Goal: Task Accomplishment & Management: Use online tool/utility

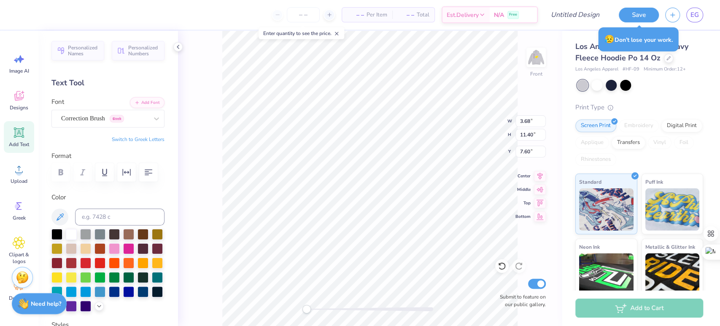
scroll to position [8, 2]
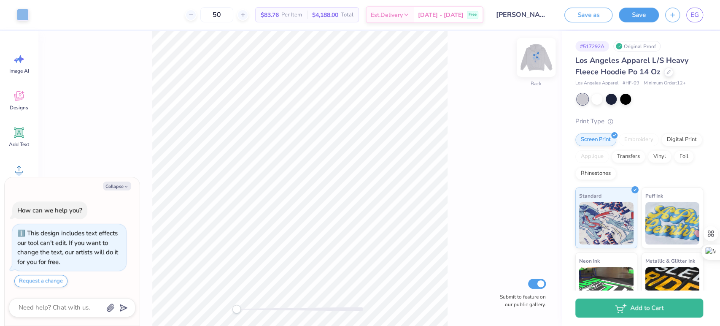
click at [539, 59] on img at bounding box center [536, 57] width 34 height 34
click at [539, 59] on img at bounding box center [535, 57] width 17 height 17
click at [611, 97] on div at bounding box center [610, 98] width 11 height 11
click at [530, 62] on img at bounding box center [536, 57] width 34 height 34
click at [530, 62] on img at bounding box center [535, 57] width 17 height 17
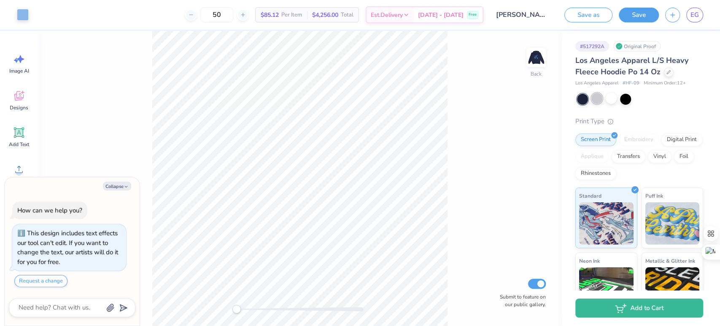
click at [598, 97] on div at bounding box center [596, 98] width 11 height 11
click at [539, 61] on img at bounding box center [536, 57] width 34 height 34
click at [645, 15] on button "Save" at bounding box center [639, 13] width 40 height 15
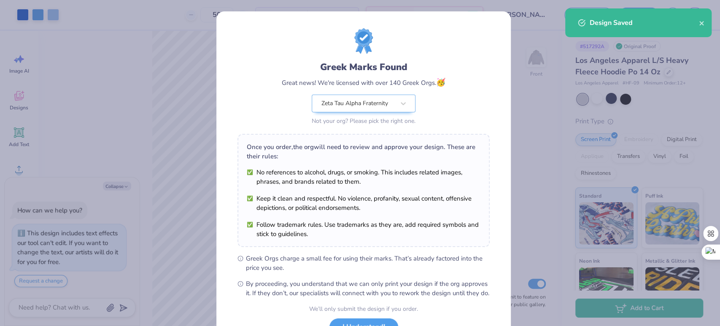
scroll to position [68, 0]
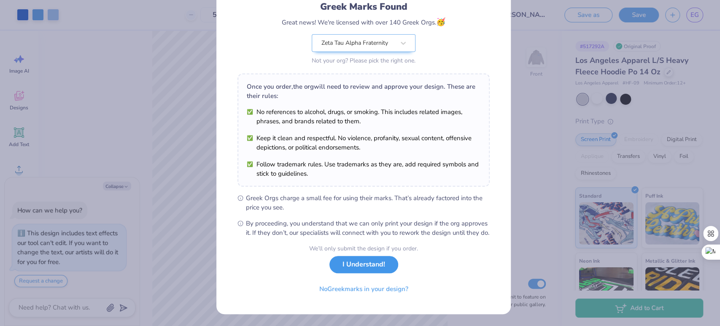
click at [369, 268] on button "I Understand!" at bounding box center [363, 264] width 69 height 17
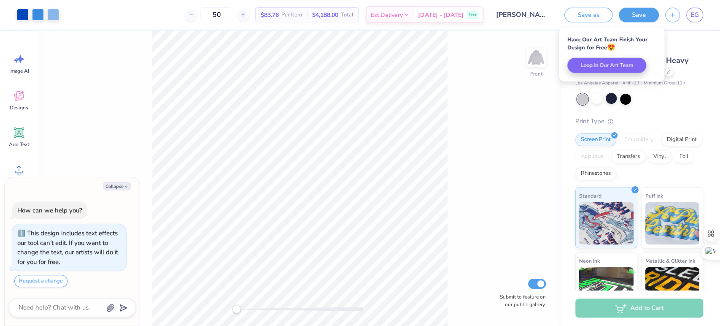
scroll to position [0, 0]
click at [692, 22] on link "EG" at bounding box center [694, 15] width 17 height 15
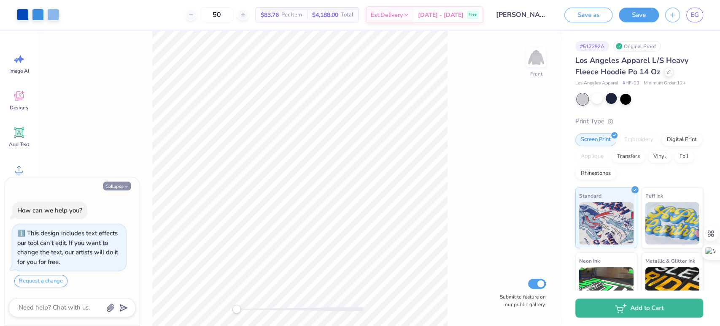
click at [121, 187] on button "Collapse" at bounding box center [117, 185] width 28 height 9
type textarea "x"
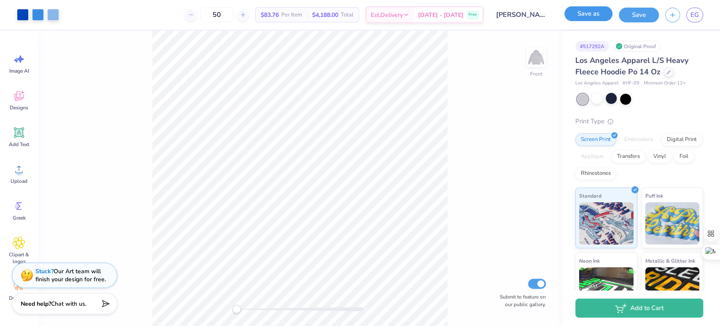
click at [590, 18] on button "Save as" at bounding box center [588, 13] width 48 height 15
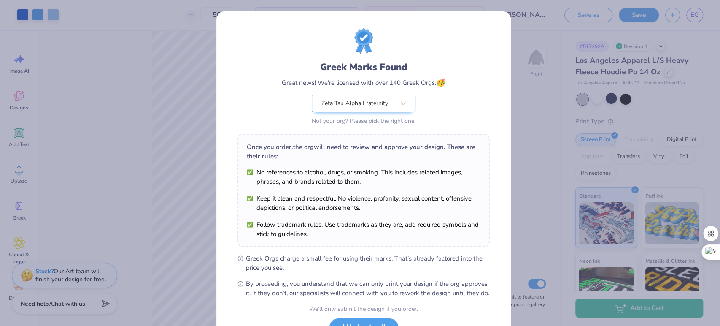
scroll to position [68, 0]
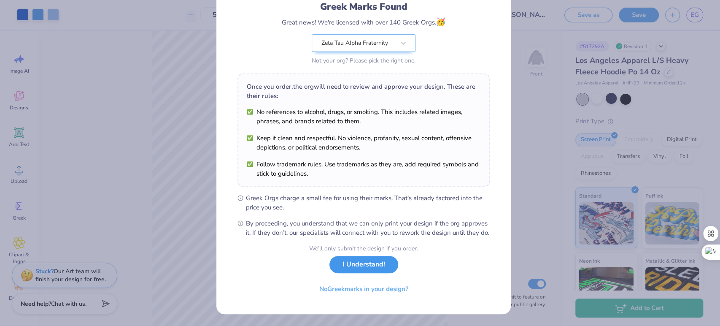
click at [353, 266] on button "I Understand!" at bounding box center [363, 264] width 69 height 17
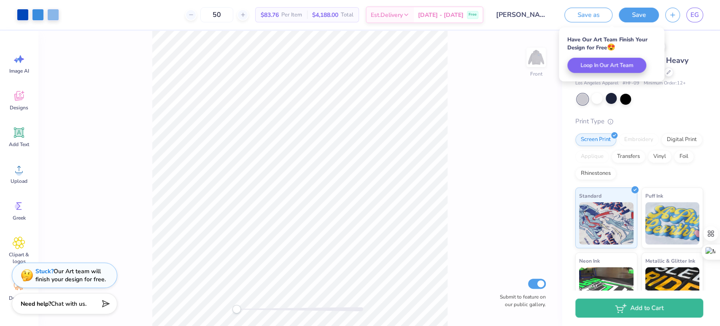
scroll to position [0, 0]
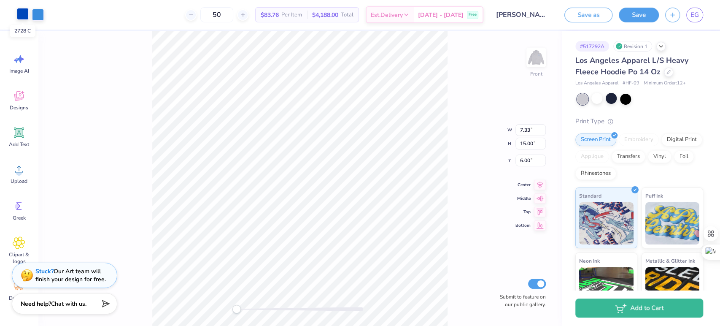
click at [23, 13] on div at bounding box center [23, 14] width 12 height 12
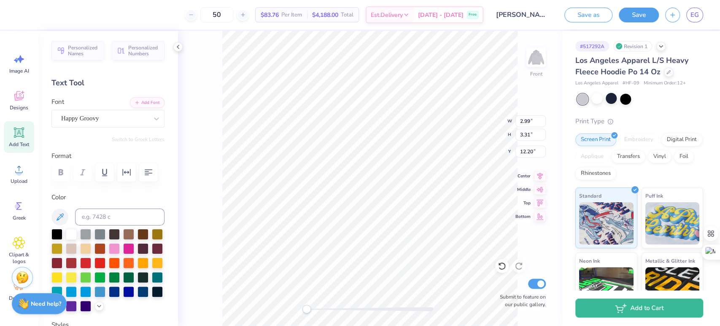
scroll to position [31, 0]
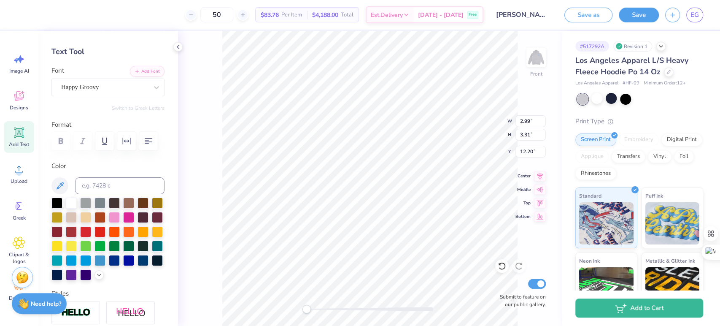
type input "7.05"
type input "15.00"
type input "6.00"
click at [20, 11] on div at bounding box center [23, 14] width 12 height 12
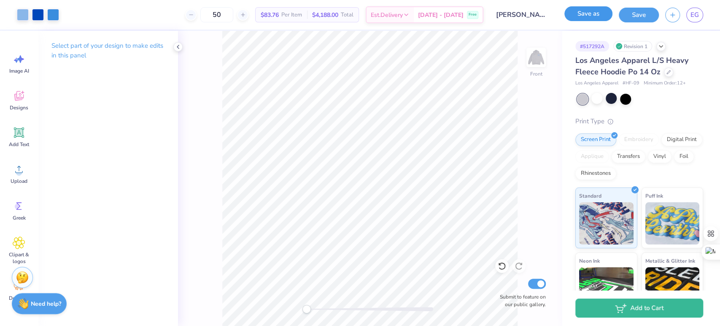
click at [606, 17] on button "Save as" at bounding box center [588, 13] width 48 height 15
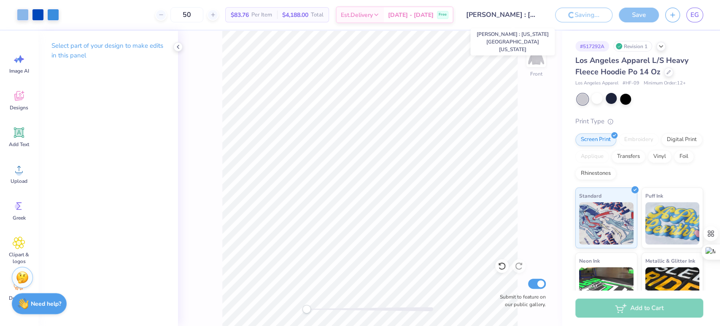
click at [520, 17] on input "Katie Daniels : Indiana University of Pennsylvania" at bounding box center [501, 14] width 83 height 17
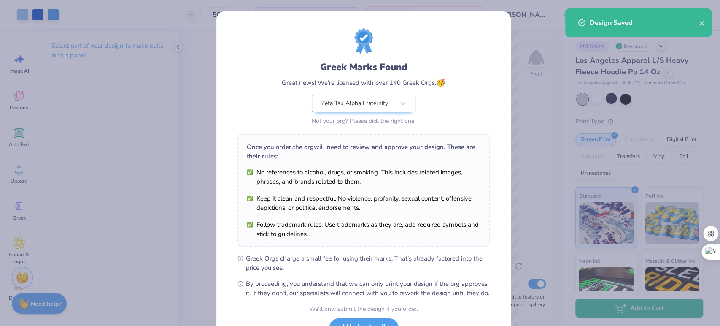
click at [180, 50] on div "Greek Marks Found Great news! We're licensed with over 140 Greek Orgs. 🥳 Zeta T…" at bounding box center [360, 163] width 720 height 326
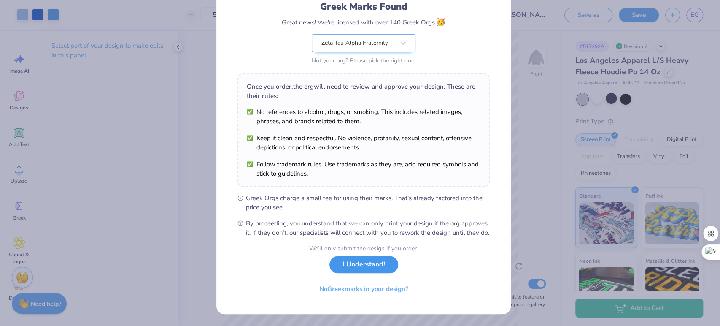
click at [340, 269] on button "I Understand!" at bounding box center [363, 264] width 69 height 17
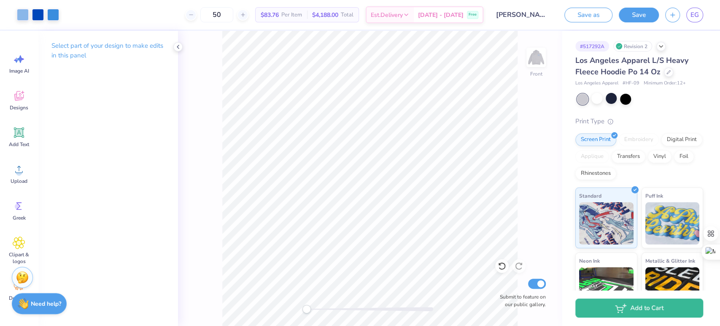
scroll to position [0, 0]
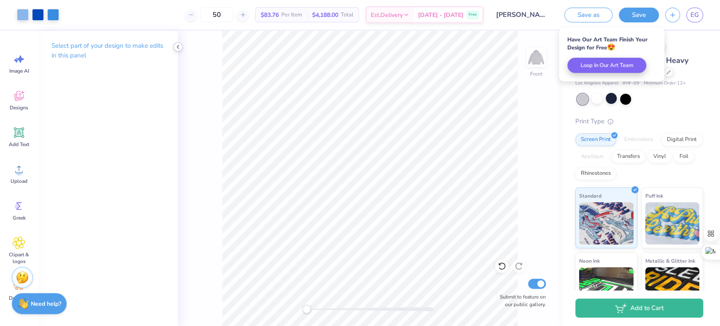
click at [178, 45] on icon at bounding box center [178, 46] width 7 height 7
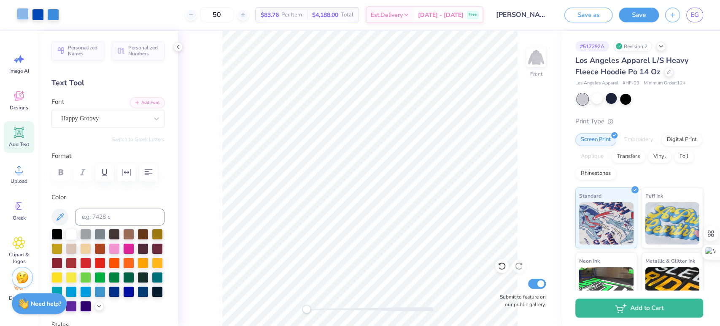
click at [25, 13] on div at bounding box center [23, 14] width 12 height 12
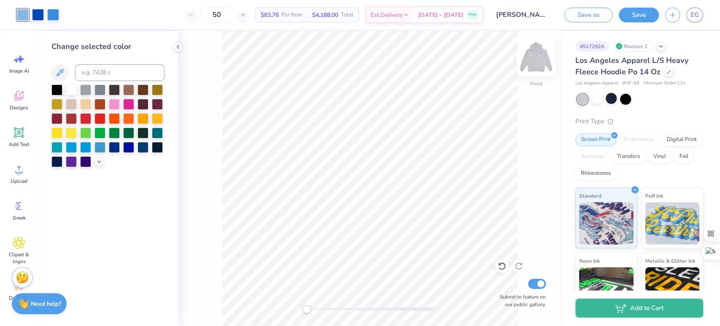
click at [537, 61] on img at bounding box center [536, 57] width 34 height 34
click at [535, 64] on img at bounding box center [536, 57] width 34 height 34
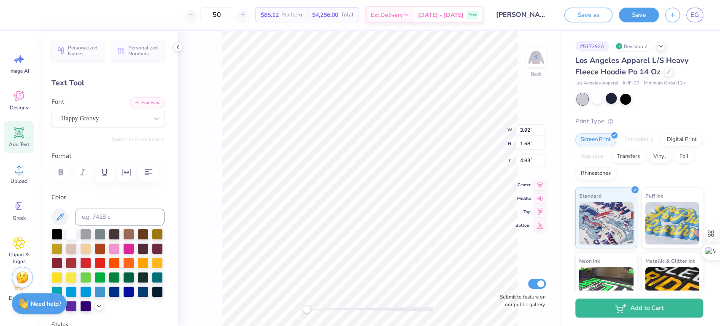
click at [219, 124] on div "Back W 3.92 3.92 " H 1.68 1.68 " Y 4.83 4.83 " Center Middle Top Bottom Submit …" at bounding box center [370, 178] width 384 height 295
click at [22, 17] on div at bounding box center [23, 14] width 12 height 12
click at [425, 137] on li "Copy" at bounding box center [445, 135] width 66 height 16
click at [667, 72] on icon at bounding box center [668, 71] width 4 height 4
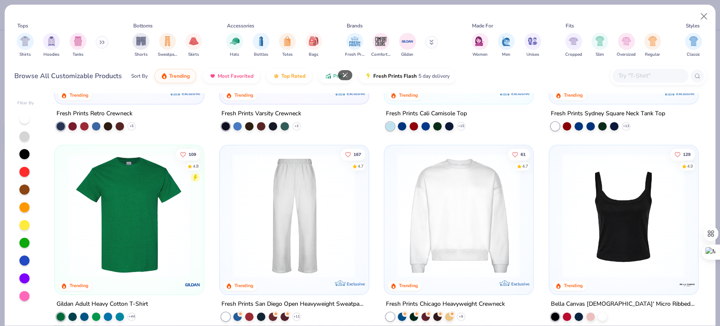
scroll to position [335, 0]
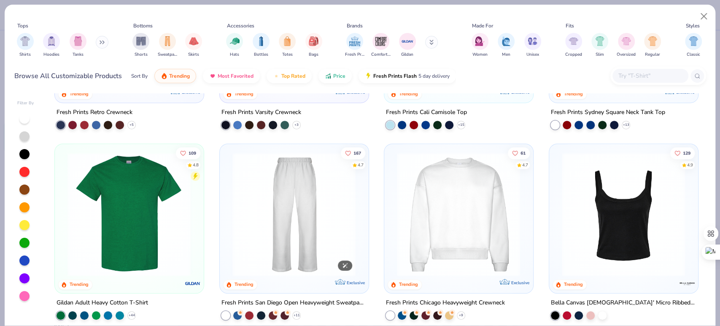
click at [291, 194] on img at bounding box center [294, 214] width 132 height 124
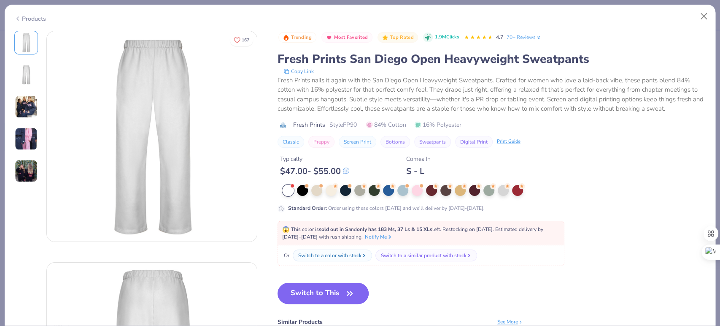
click at [315, 295] on button "Switch to This" at bounding box center [322, 293] width 91 height 21
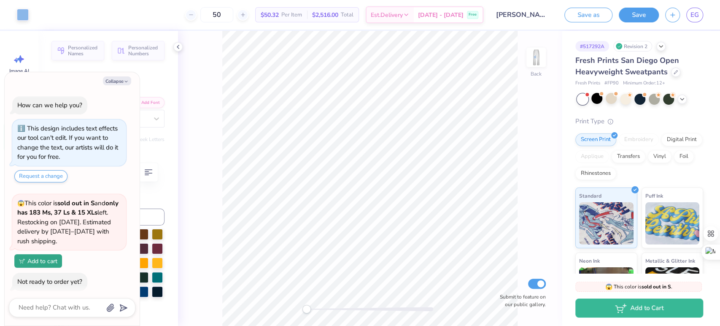
scroll to position [37, 0]
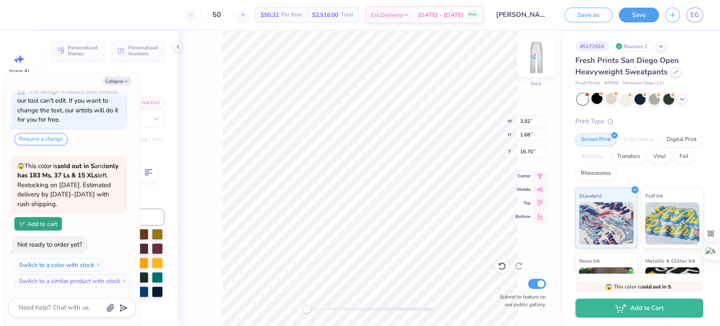
click at [538, 55] on img at bounding box center [536, 57] width 34 height 34
click at [529, 62] on img at bounding box center [536, 57] width 34 height 34
type textarea "x"
type input "5.88"
type input "2.53"
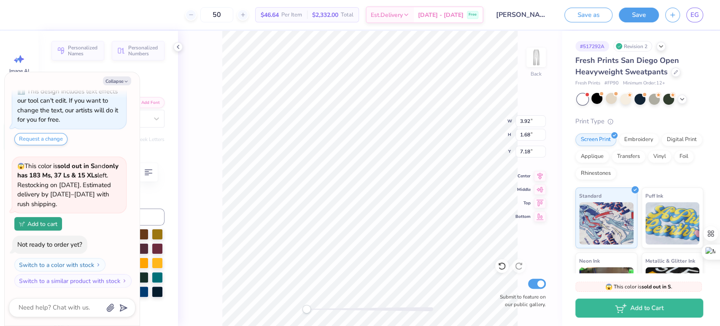
type input "6.06"
drag, startPoint x: 307, startPoint y: 312, endPoint x: 344, endPoint y: 308, distance: 37.3
click at [344, 308] on div "Accessibility label" at bounding box center [345, 308] width 8 height 8
type textarea "x"
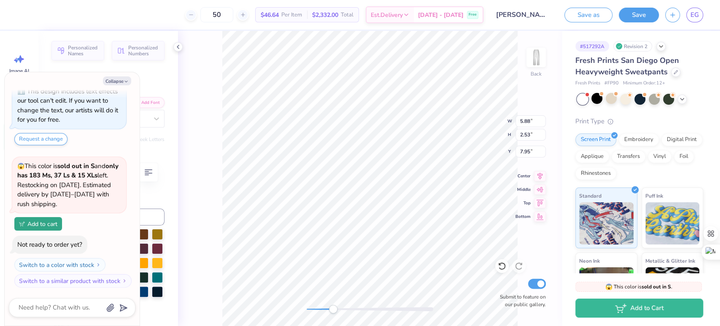
type input "5.04"
type input "2.16"
type input "7.90"
type textarea "x"
type textarea "Z TA"
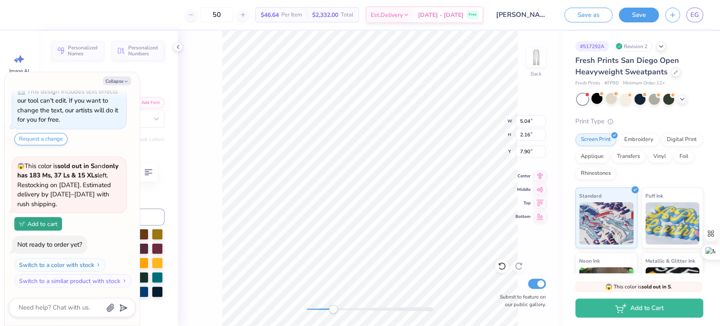
type textarea "x"
type textarea "Z T A"
type textarea "x"
type textarea "ZT A"
type textarea "x"
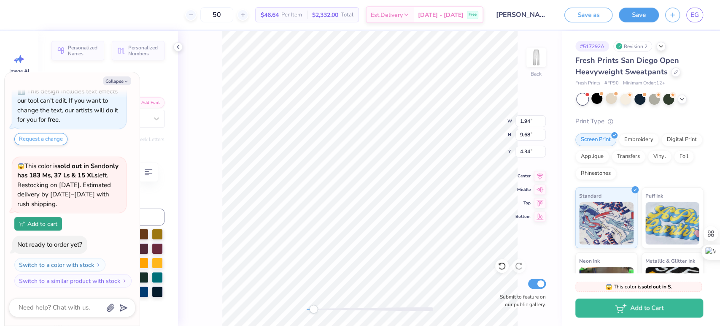
type textarea "ZTA"
type textarea "x"
type textarea "Z TA"
type textarea "x"
type textarea "Z TA"
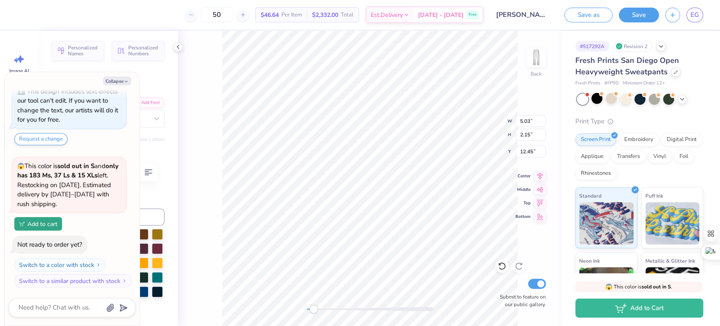
type textarea "x"
type textarea "Z T A"
click at [299, 308] on div "Back W 1.94 1.94 " H 9.68 9.68 " Y 1.23 1.23 " Center Middle Top Bottom Submit …" at bounding box center [370, 178] width 384 height 295
click at [118, 83] on button "Collapse" at bounding box center [117, 80] width 28 height 9
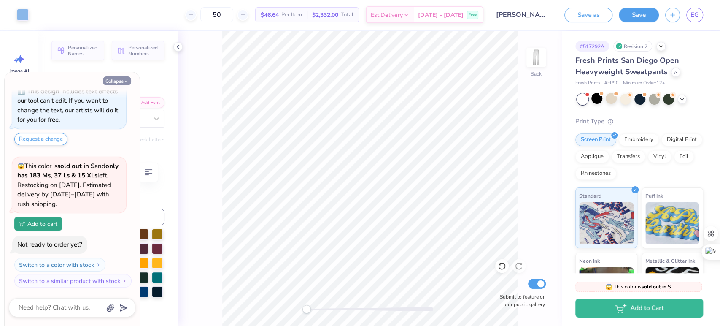
type textarea "x"
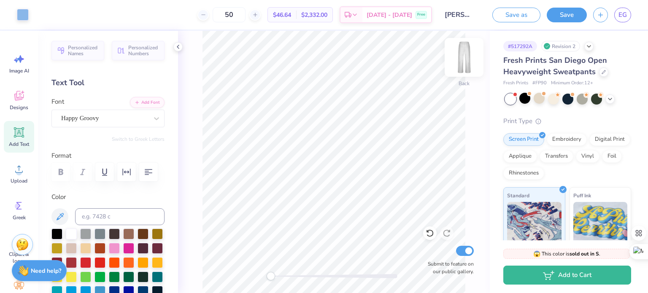
click at [470, 62] on img at bounding box center [464, 57] width 34 height 34
click at [460, 59] on img at bounding box center [464, 57] width 34 height 34
click at [320, 280] on div "Back Submit to feature on our public gallery." at bounding box center [334, 162] width 312 height 262
drag, startPoint x: 268, startPoint y: 276, endPoint x: 277, endPoint y: 273, distance: 8.9
click at [277, 273] on div "Back Submit to feature on our public gallery." at bounding box center [334, 162] width 312 height 262
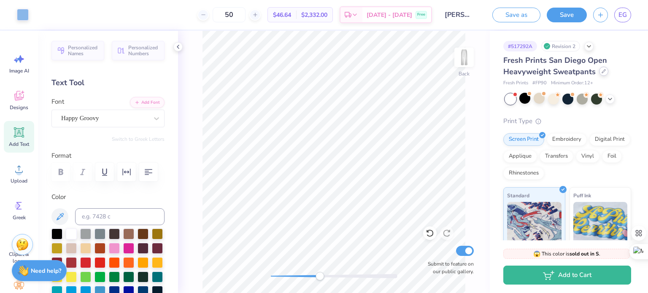
click at [601, 70] on icon at bounding box center [603, 71] width 4 height 4
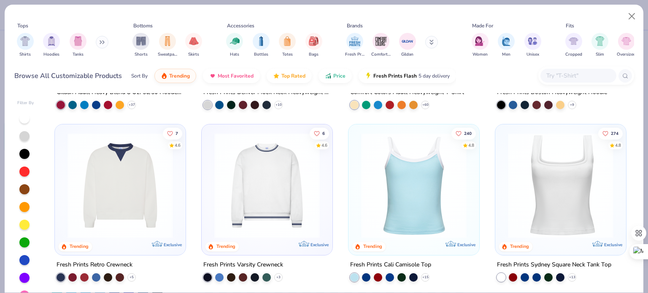
scroll to position [145, 0]
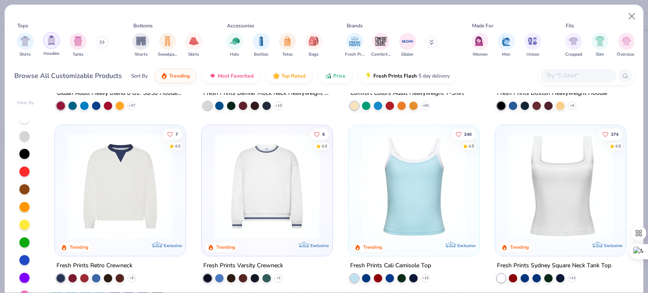
click at [54, 35] on div "filter for Hoodies" at bounding box center [51, 40] width 17 height 17
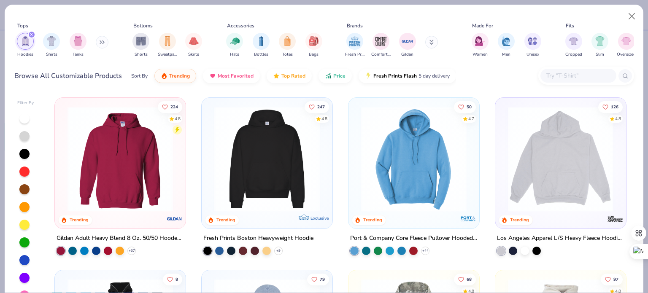
scroll to position [81, 0]
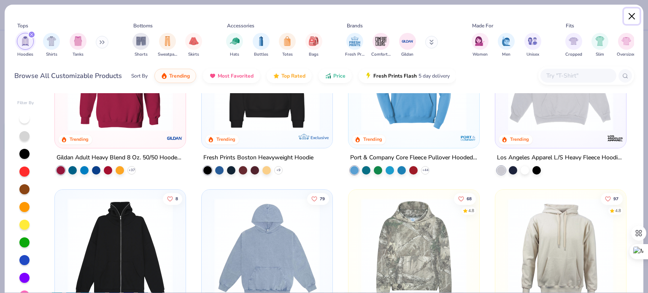
click at [630, 10] on button "Close" at bounding box center [632, 16] width 16 height 16
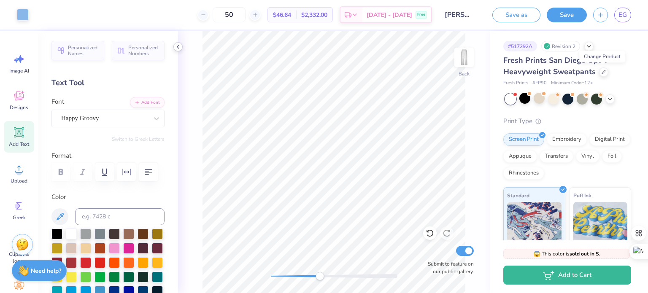
click at [178, 45] on icon at bounding box center [178, 46] width 7 height 7
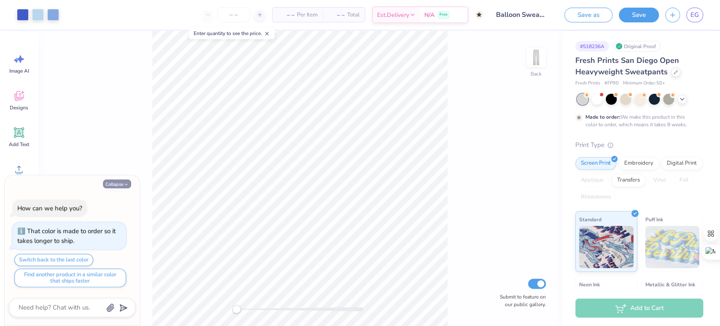
click at [118, 185] on button "Collapse" at bounding box center [117, 183] width 28 height 9
type textarea "x"
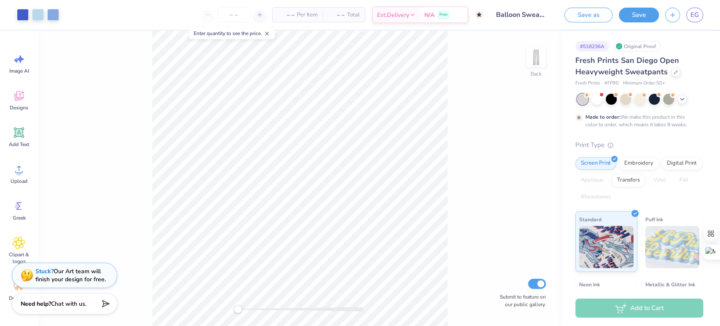
click at [270, 309] on div "Back Submit to feature on our public gallery." at bounding box center [300, 178] width 524 height 295
click at [279, 304] on div "Back Submit to feature on our public gallery." at bounding box center [300, 178] width 524 height 295
drag, startPoint x: 237, startPoint y: 307, endPoint x: 261, endPoint y: 345, distance: 45.3
click at [261, 325] on html "Art colors – – Per Item – – Total Est. Delivery N/A Free Design Title Balloon S…" at bounding box center [360, 163] width 720 height 326
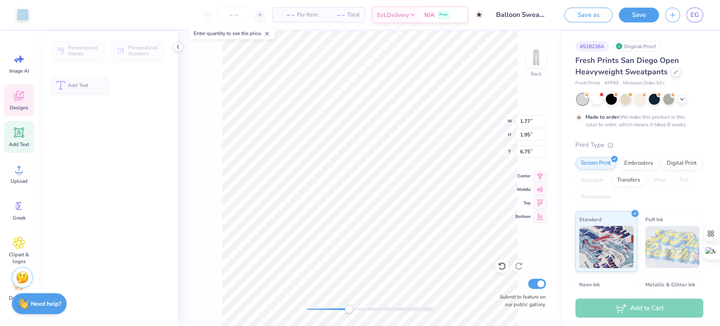
type input "1.77"
type input "1.95"
type input "6.75"
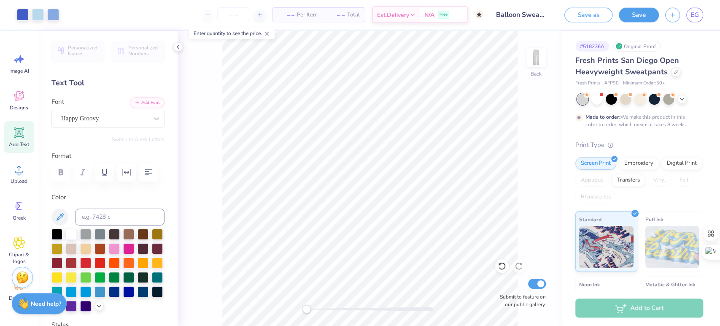
click at [24, 136] on icon at bounding box center [19, 132] width 13 height 13
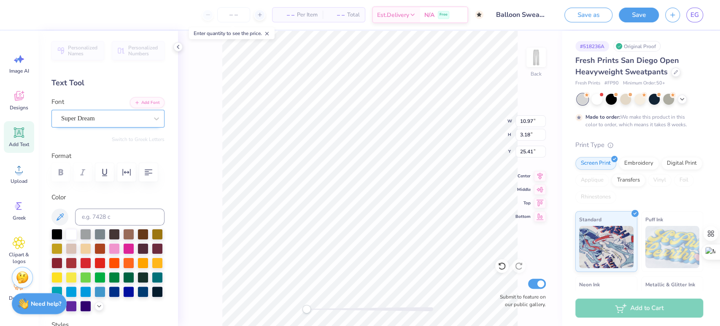
click at [85, 117] on div "Super Dream" at bounding box center [104, 118] width 89 height 13
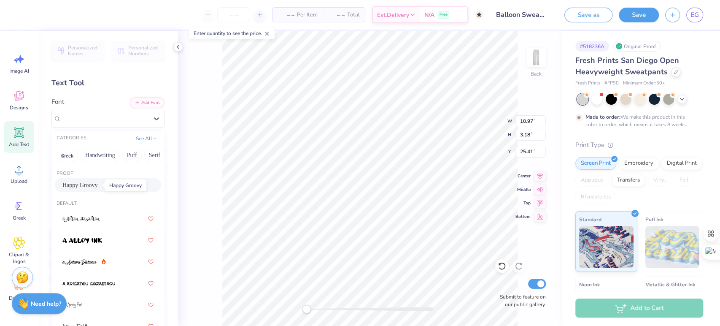
click at [75, 183] on span "Happy Groovy" at bounding box center [79, 184] width 35 height 9
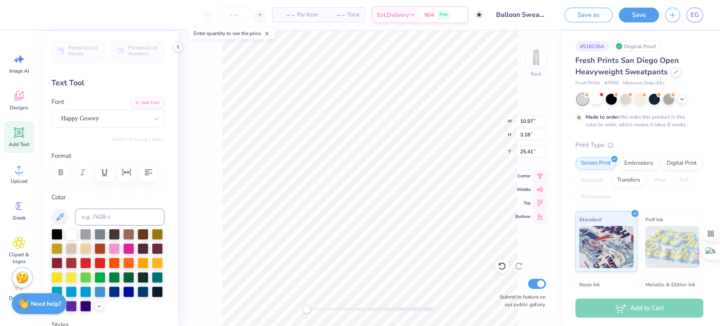
scroll to position [8, 2]
type textarea "T"
type textarea "ZTA"
type input "3.46"
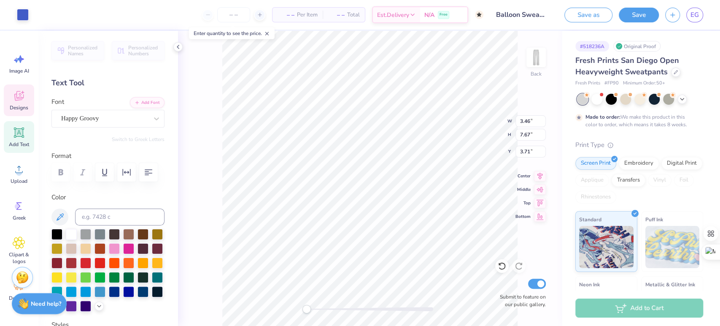
type input "7.67"
type input "3.71"
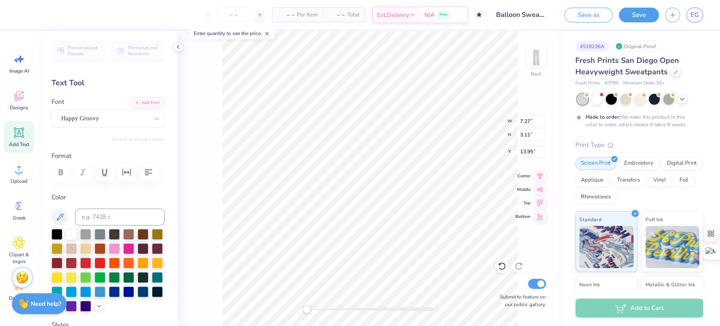
type textarea "Z T A"
click at [132, 181] on button "button" at bounding box center [126, 172] width 19 height 19
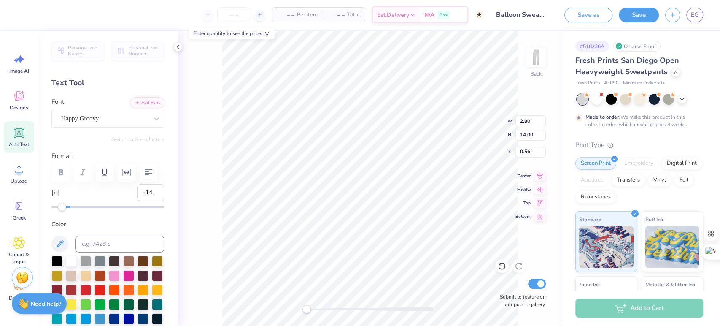
type input "-15"
drag, startPoint x: 70, startPoint y: 229, endPoint x: 56, endPoint y: 229, distance: 13.5
click at [56, 211] on div "Accessibility label" at bounding box center [55, 206] width 8 height 8
type input "-7"
drag, startPoint x: 56, startPoint y: 232, endPoint x: 63, endPoint y: 232, distance: 7.2
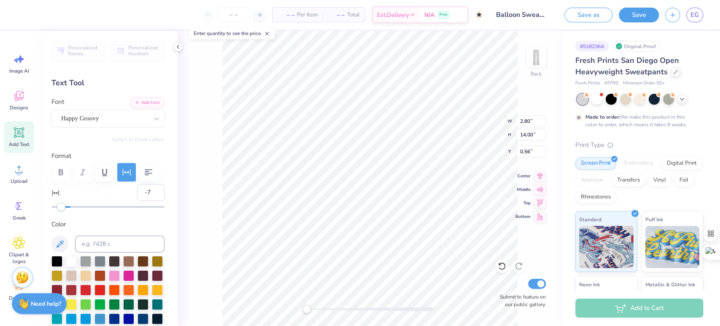
click at [63, 211] on div "Accessibility label" at bounding box center [61, 206] width 8 height 8
type input "5.99"
type input "-16"
drag, startPoint x: 68, startPoint y: 225, endPoint x: 55, endPoint y: 226, distance: 13.5
click at [55, 211] on div at bounding box center [107, 206] width 113 height 8
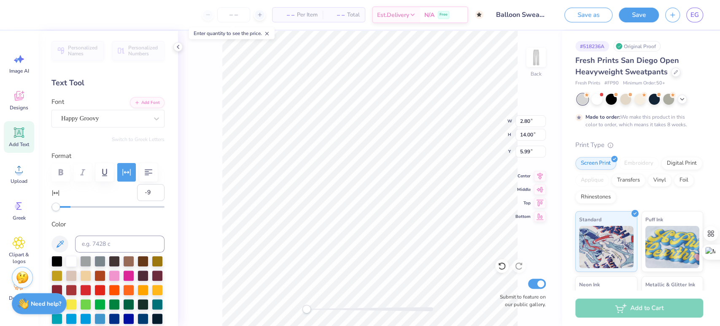
type input "-8"
drag, startPoint x: 56, startPoint y: 231, endPoint x: 61, endPoint y: 231, distance: 5.1
click at [61, 211] on div "Accessibility label" at bounding box center [62, 206] width 8 height 8
type input "-17"
drag, startPoint x: 60, startPoint y: 231, endPoint x: 54, endPoint y: 230, distance: 6.5
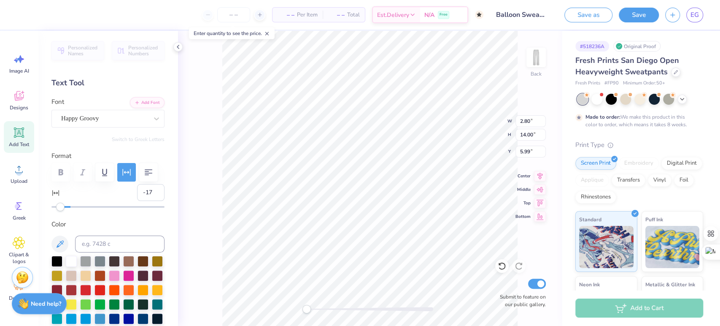
click at [56, 211] on div "Accessibility label" at bounding box center [60, 206] width 8 height 8
click at [503, 267] on icon at bounding box center [502, 265] width 8 height 8
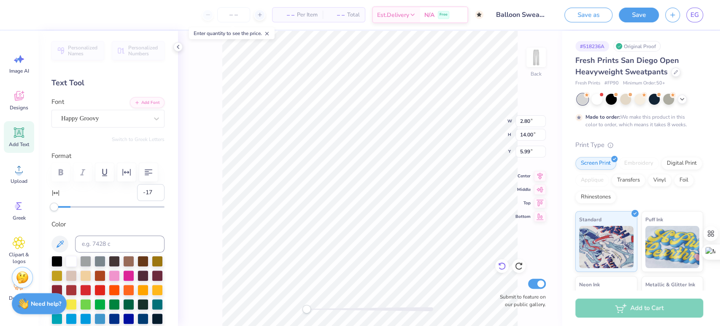
type input "5.99"
click at [503, 267] on icon at bounding box center [502, 265] width 8 height 8
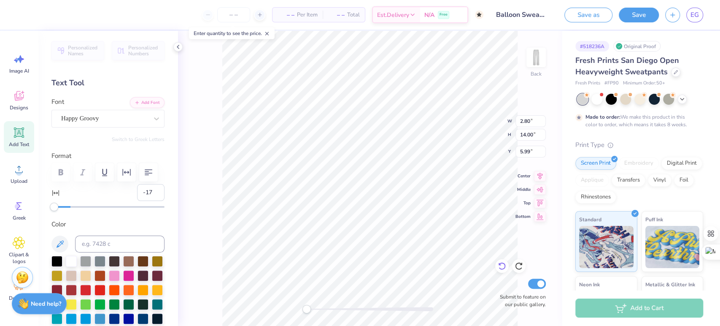
type input "0"
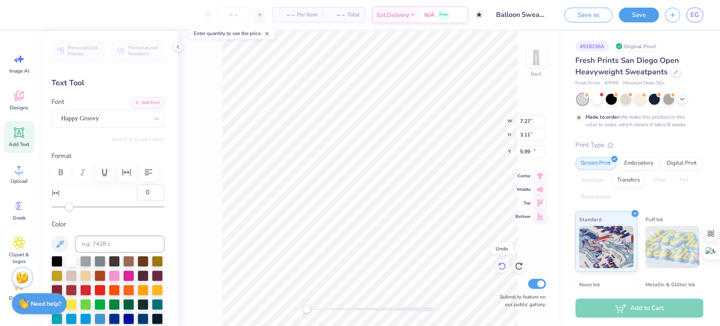
type input "7.27"
type input "3.11"
type input "13.95"
type input "1.69"
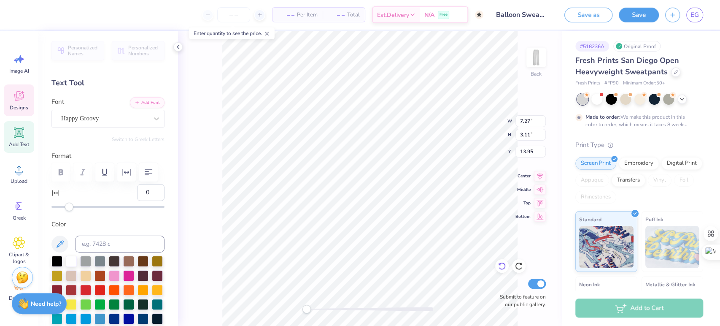
type input "7.20"
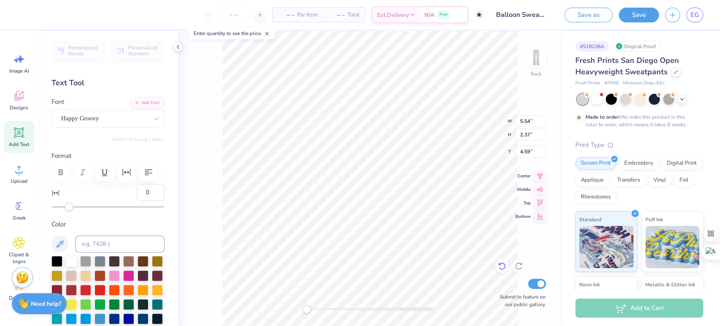
type input "5.54"
type input "2.37"
type input "4.59"
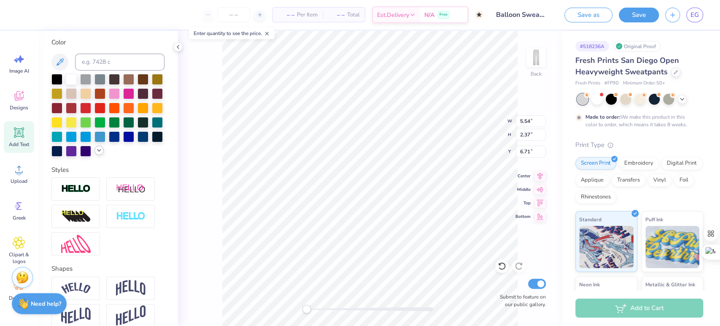
click at [96, 153] on icon at bounding box center [99, 150] width 7 height 7
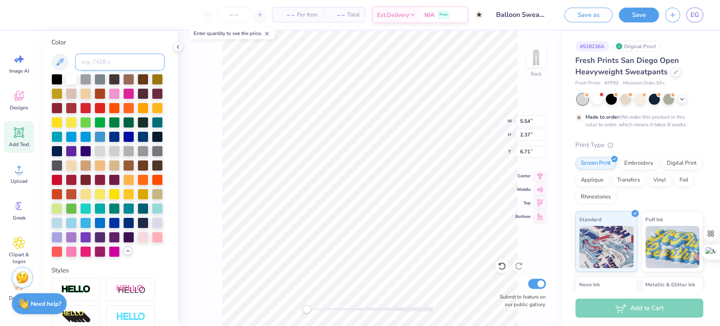
click at [91, 70] on input at bounding box center [119, 62] width 89 height 17
type input "279"
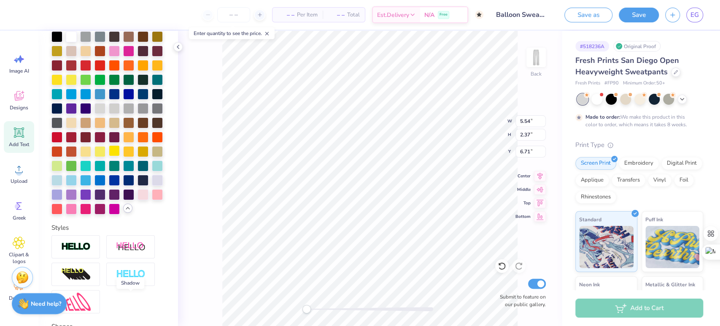
scroll to position [220, 0]
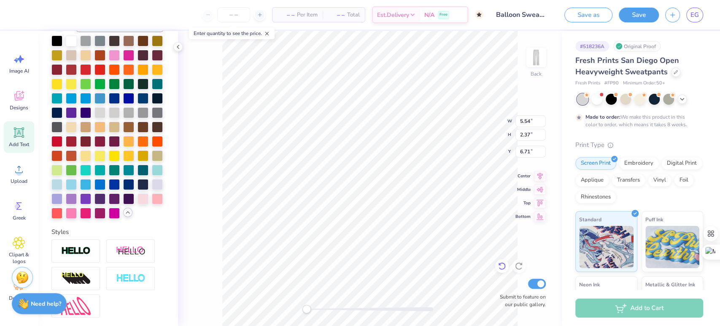
click at [503, 272] on div at bounding box center [501, 265] width 13 height 13
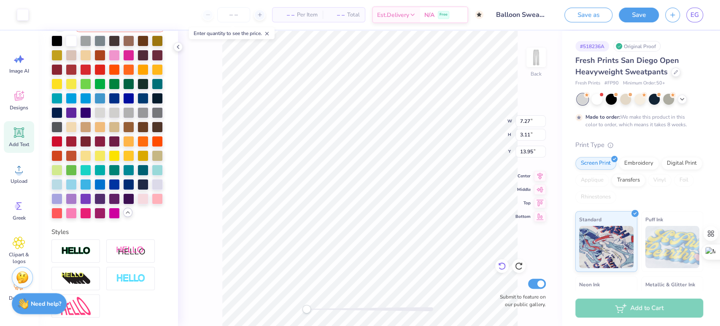
scroll to position [8, 1]
click at [215, 208] on div "Back W 7.27 7.27 " H 3.11 3.11 " Y 13.95 13.95 " Center Middle Top Bottom Submi…" at bounding box center [370, 178] width 384 height 295
drag, startPoint x: 304, startPoint y: 307, endPoint x: 367, endPoint y: 305, distance: 63.3
click at [367, 305] on div "Accessibility label" at bounding box center [366, 308] width 8 height 8
type input "1.35"
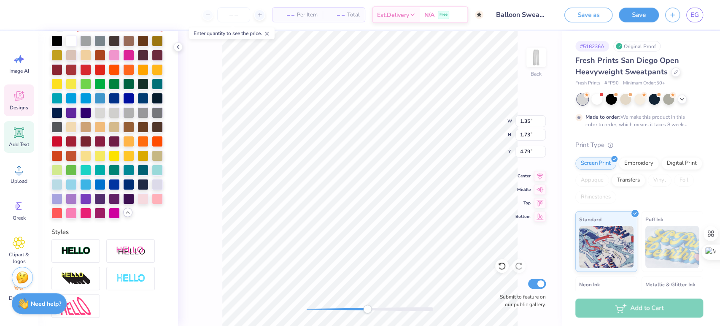
type input "1.73"
type input "4.79"
type input "1.69"
type input "7.20"
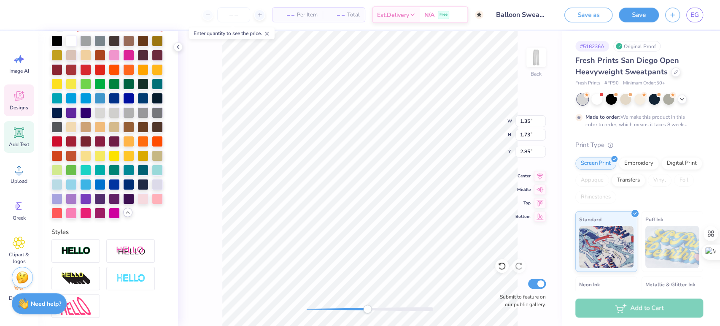
type input "1.35"
type input "1.73"
type input "2.85"
type input "1.69"
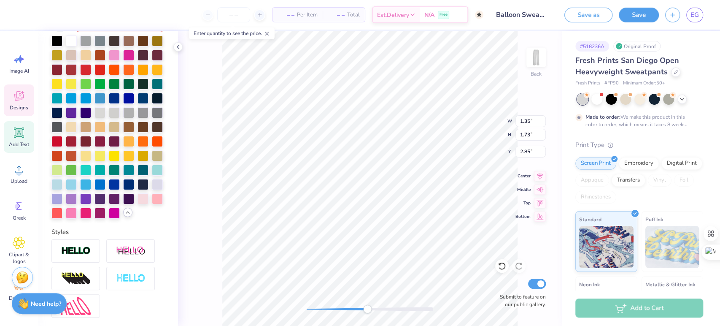
type input "2.23"
type input "1.98"
type input "2.54"
type input "13.82"
type input "1.35"
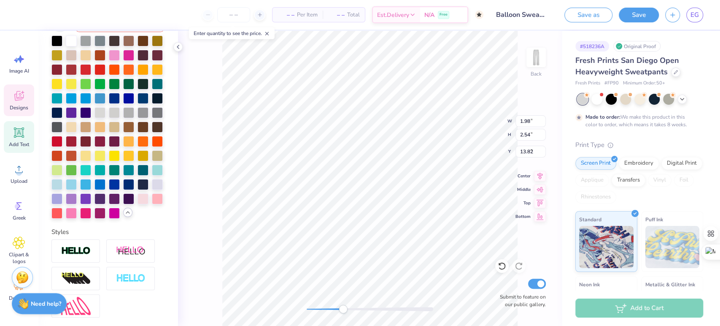
type input "1.70"
type input "4.81"
type input "1.96"
type input "2.47"
type input "10.76"
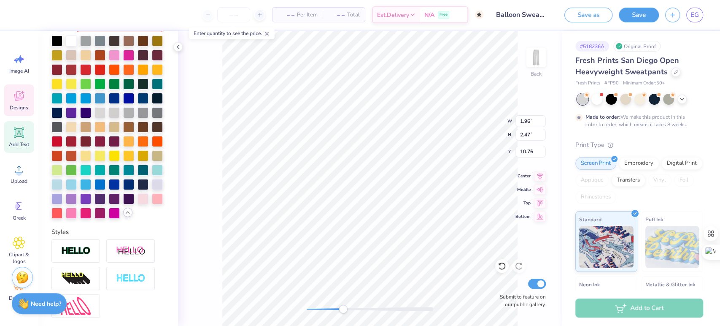
type input "1.40"
type input "1.74"
type input "4.77"
type input "1.86"
type input "2.30"
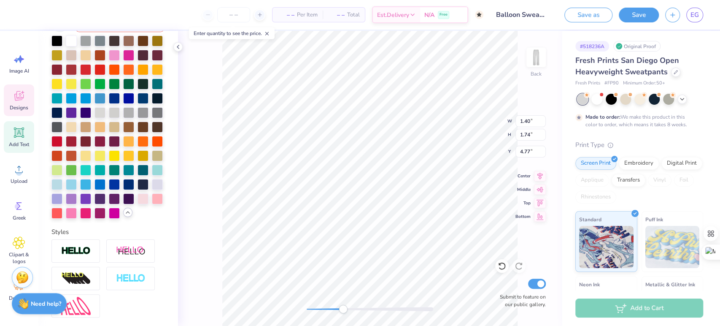
type input "7.58"
drag, startPoint x: 339, startPoint y: 312, endPoint x: 320, endPoint y: 311, distance: 19.0
click at [320, 311] on div "Accessibility label" at bounding box center [320, 308] width 8 height 8
type input "10.19"
type input "2.24"
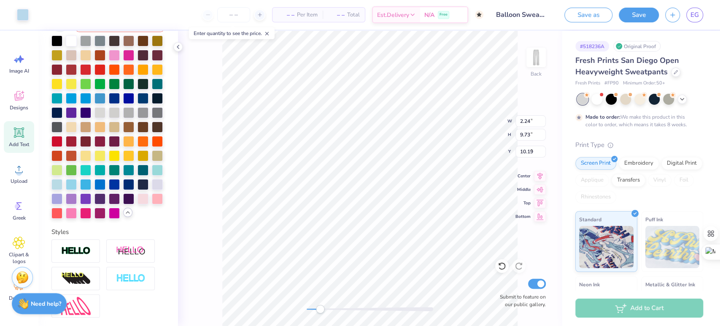
type input "9.73"
type input "9.06"
click at [640, 16] on button "Save" at bounding box center [639, 13] width 40 height 15
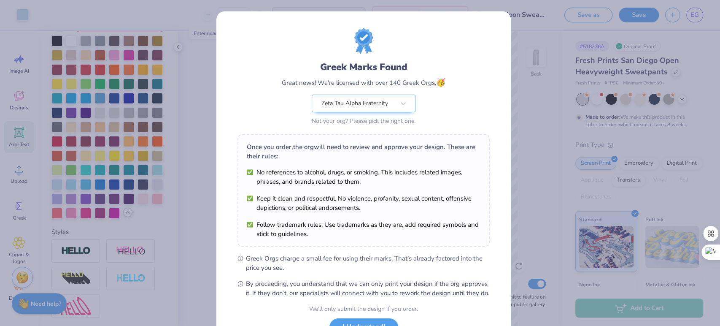
scroll to position [68, 0]
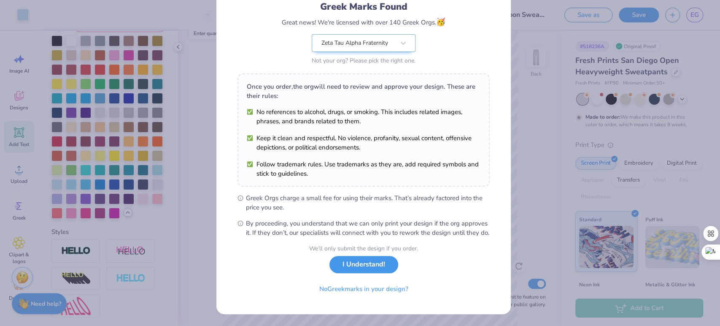
click at [368, 268] on button "I Understand!" at bounding box center [363, 264] width 69 height 17
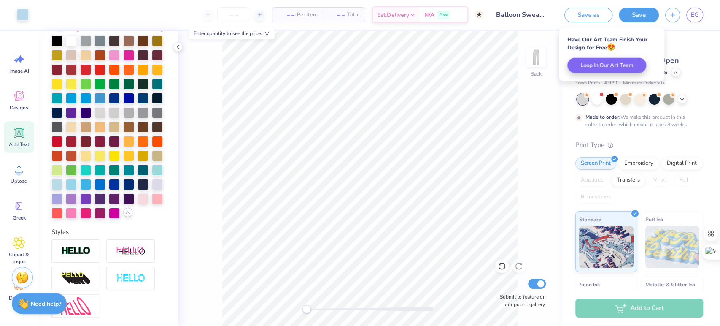
scroll to position [0, 0]
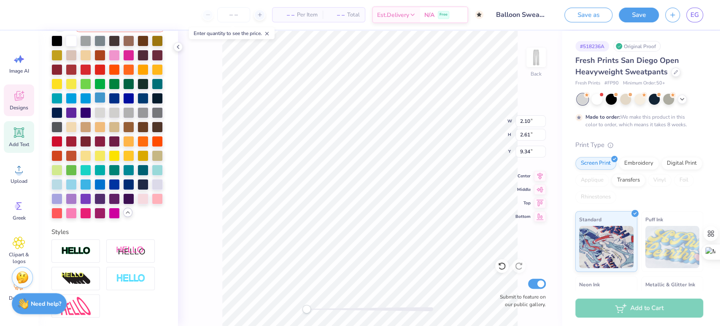
click at [94, 103] on div at bounding box center [99, 97] width 11 height 11
click at [91, 103] on div at bounding box center [85, 97] width 11 height 11
click at [77, 103] on div at bounding box center [71, 97] width 11 height 11
type input "2.22"
type input "2.79"
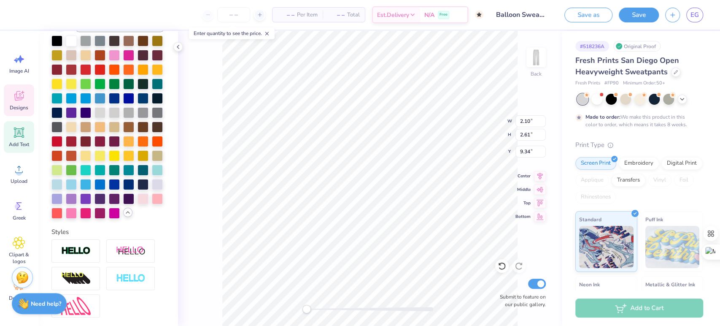
type input "12.64"
click at [77, 103] on div at bounding box center [71, 97] width 11 height 11
type input "2.10"
type input "2.61"
type input "9.34"
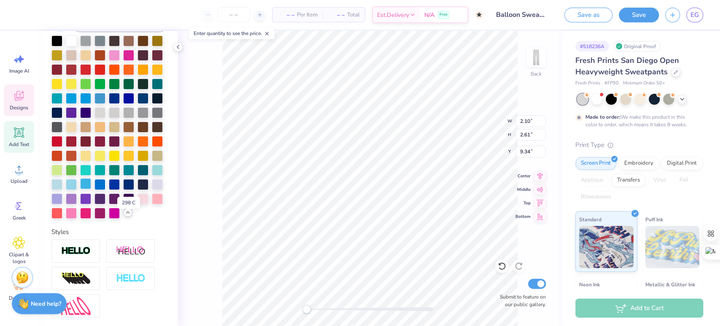
click at [91, 189] on div at bounding box center [85, 183] width 11 height 11
type input "2.22"
type input "2.79"
type input "12.64"
click at [91, 189] on div at bounding box center [85, 183] width 11 height 11
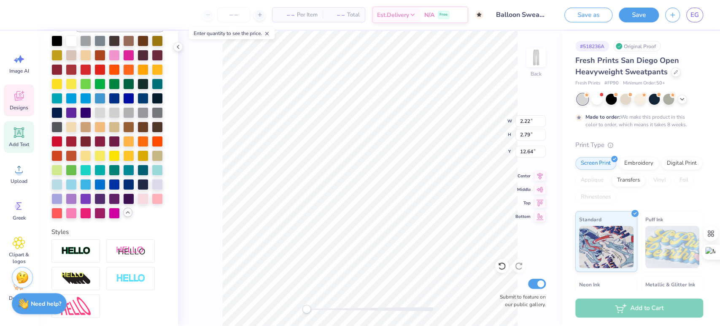
type input "2.24"
type input "2.87"
type input "15.92"
click at [91, 189] on div at bounding box center [85, 183] width 11 height 11
click at [215, 204] on div "Back W 2.24 2.24 " H 2.87 2.87 " Y 15.92 15.92 " Center Middle Top Bottom Submi…" at bounding box center [370, 178] width 384 height 295
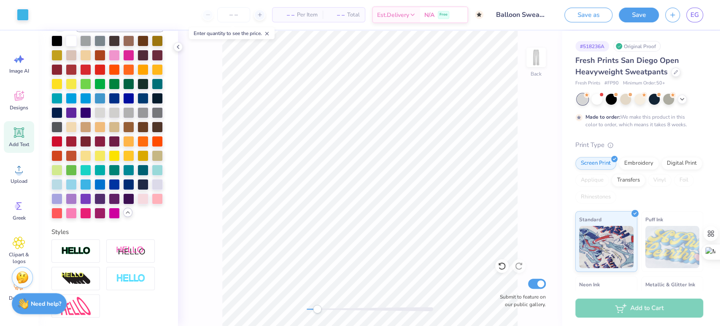
drag, startPoint x: 308, startPoint y: 311, endPoint x: 319, endPoint y: 311, distance: 10.5
click at [319, 311] on div "Accessibility label" at bounding box center [317, 308] width 8 height 8
type input "2.22"
type input "2.79"
type input "12.64"
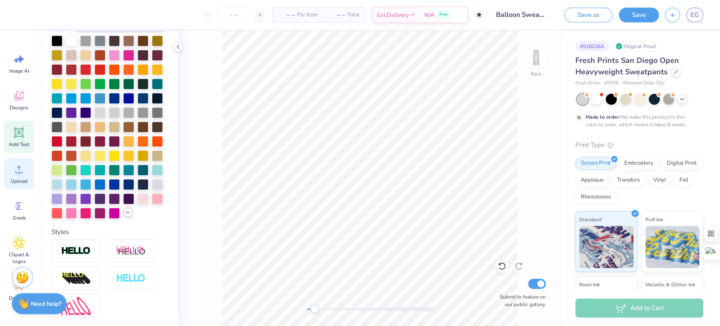
click at [17, 170] on circle at bounding box center [19, 173] width 6 height 6
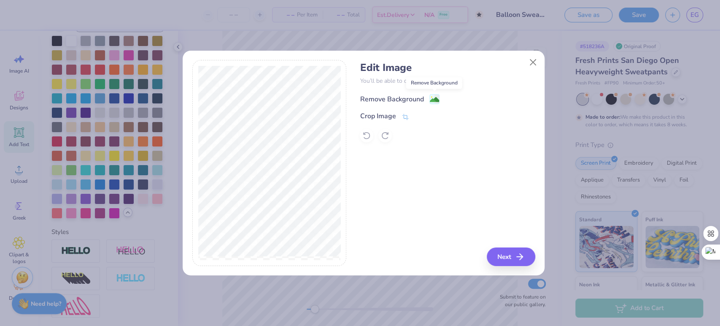
click at [433, 100] on image at bounding box center [434, 99] width 9 height 9
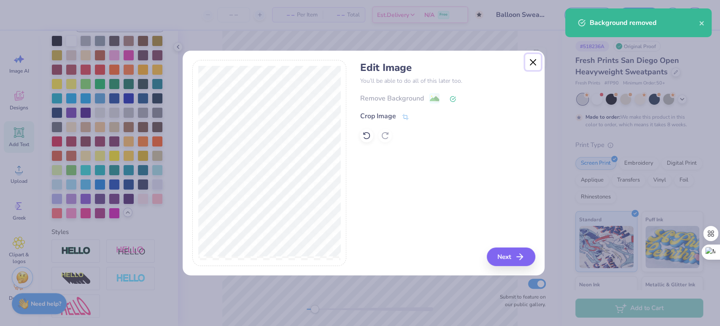
click at [527, 63] on button "Close" at bounding box center [533, 62] width 16 height 16
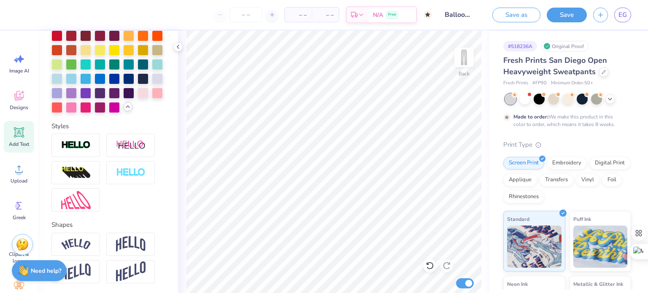
scroll to position [353, 0]
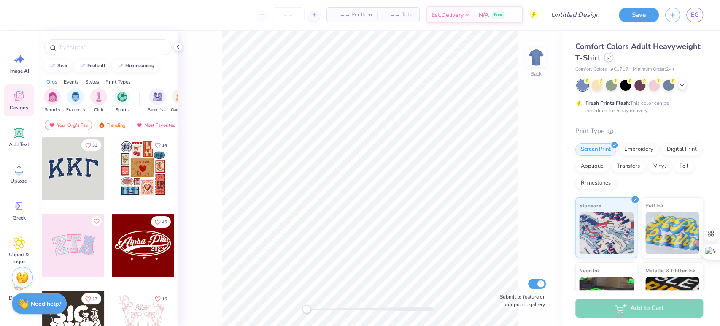
click at [613, 60] on div at bounding box center [608, 57] width 9 height 9
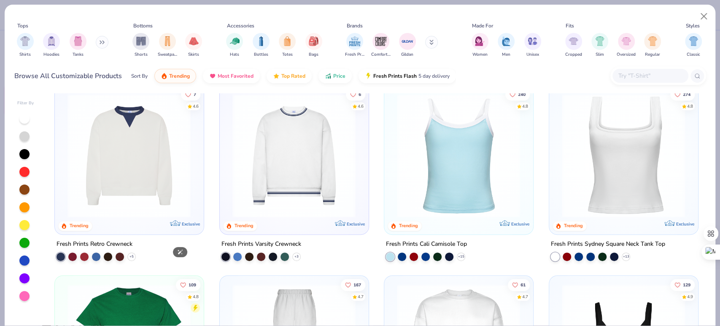
scroll to position [138, 0]
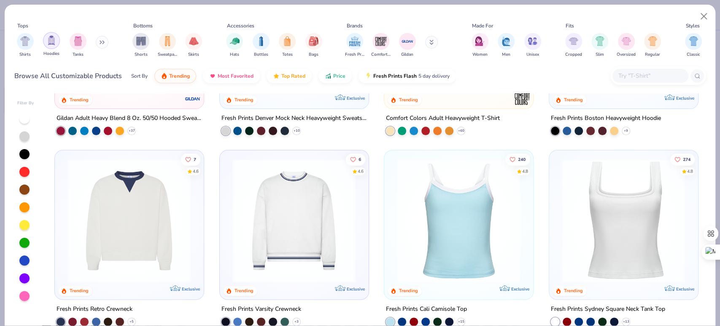
click at [54, 40] on img "filter for Hoodies" at bounding box center [51, 40] width 9 height 10
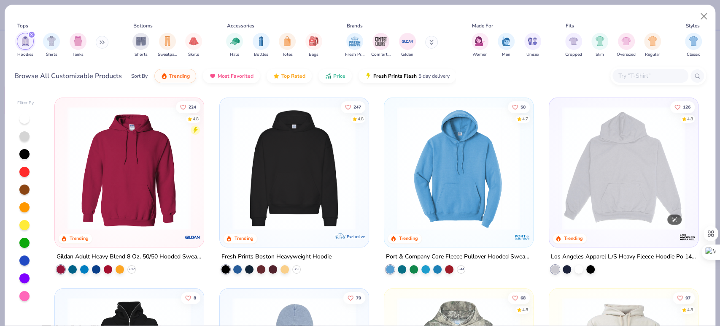
click at [595, 184] on img at bounding box center [623, 168] width 132 height 124
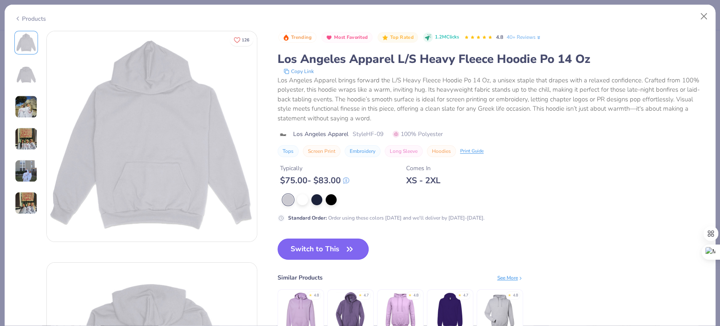
click at [323, 248] on button "Switch to This" at bounding box center [322, 248] width 91 height 21
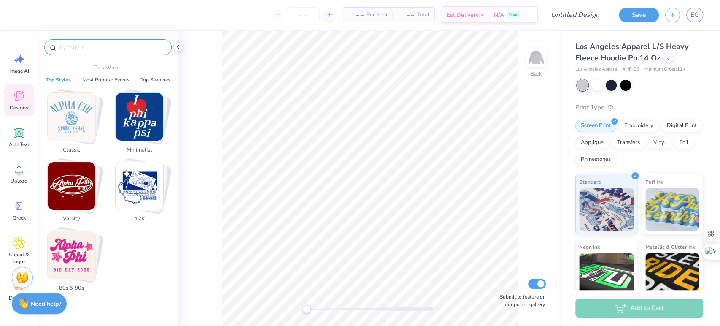
click at [97, 43] on input "text" at bounding box center [112, 47] width 108 height 8
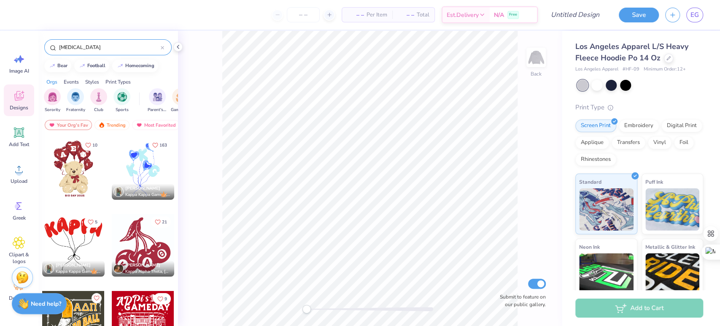
type input "[MEDICAL_DATA]"
click at [141, 166] on div at bounding box center [143, 168] width 62 height 62
click at [531, 58] on img at bounding box center [536, 57] width 34 height 34
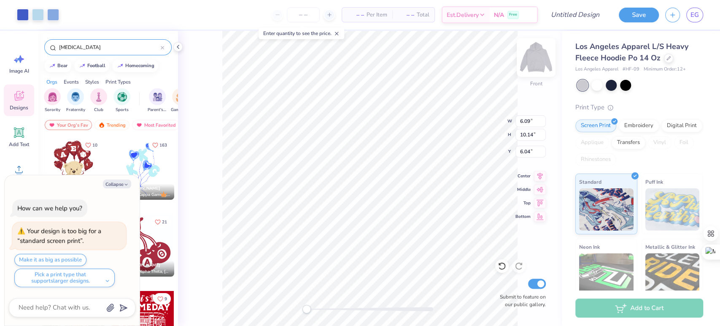
type textarea "x"
type input "7.31"
type input "12.18"
type input "6.72"
type textarea "x"
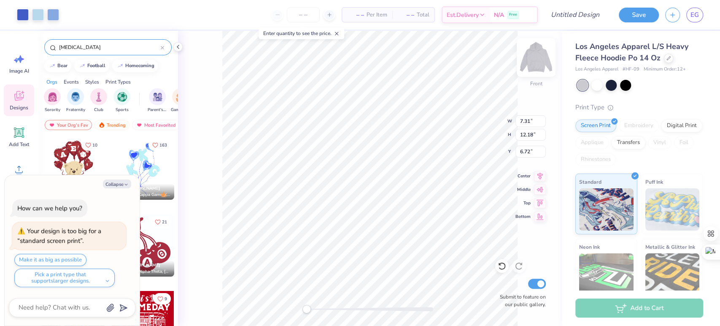
type input "8.43"
type input "14.04"
type textarea "x"
type input "8.60"
type input "14.32"
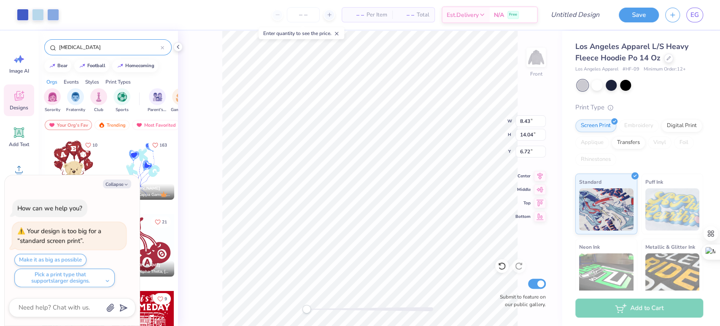
type input "6.98"
type textarea "x"
type input "2.90"
type input "3.45"
type input "13.42"
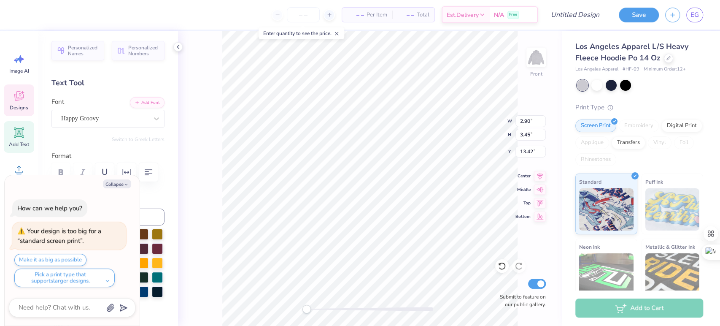
scroll to position [8, 1]
type textarea "x"
type textarea "Z"
type input "2.41"
type input "3.29"
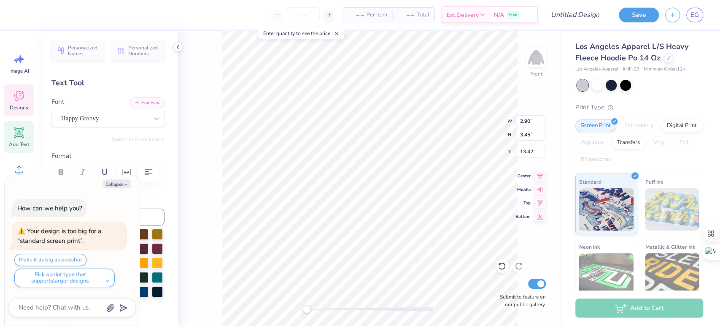
type input "9.71"
type textarea "x"
type textarea "T"
type input "2.90"
type input "2.98"
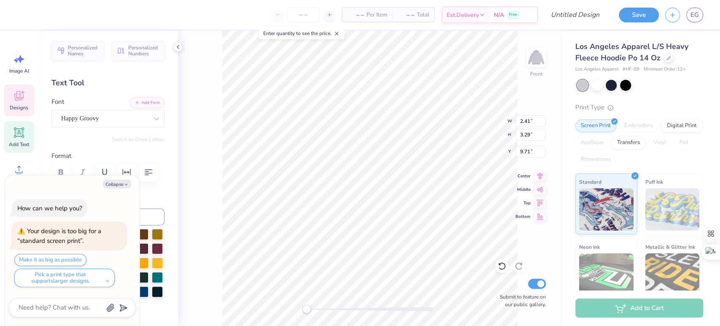
type input "13.99"
type textarea "x"
type textarea "A"
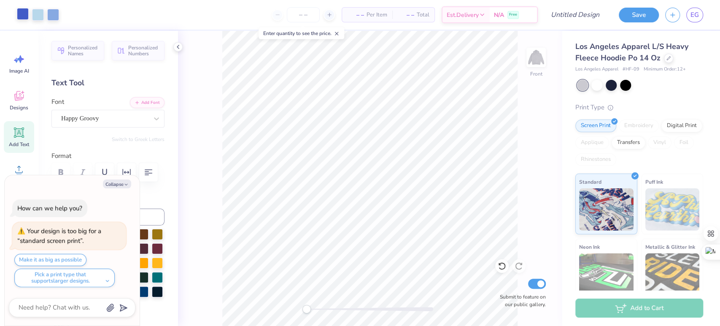
click at [24, 14] on div at bounding box center [23, 14] width 12 height 12
type textarea "x"
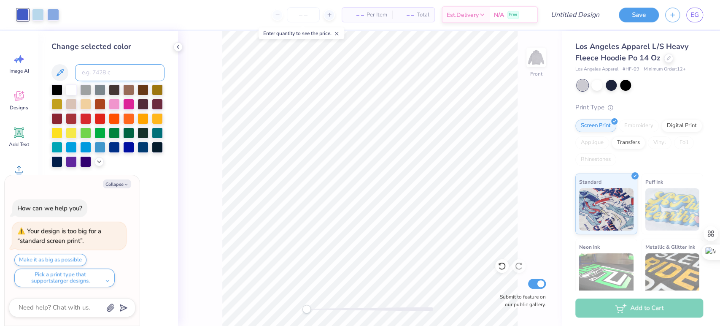
click at [96, 72] on input at bounding box center [119, 72] width 89 height 17
type input "2728"
type textarea "x"
type input "C"
type input "2728"
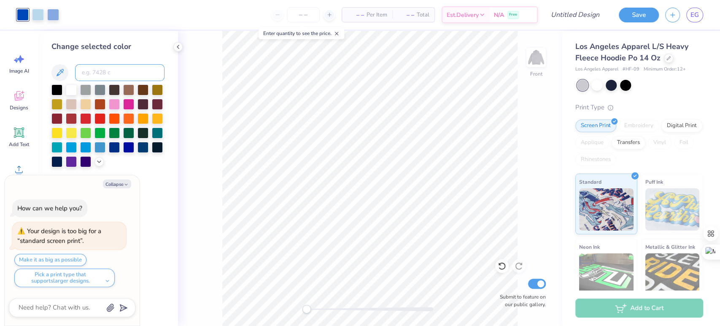
type input "7"
click at [100, 164] on div at bounding box center [98, 160] width 9 height 9
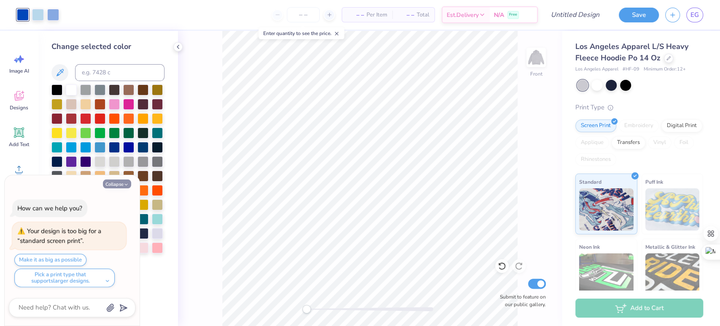
click at [122, 184] on button "Collapse" at bounding box center [117, 183] width 28 height 9
type textarea "x"
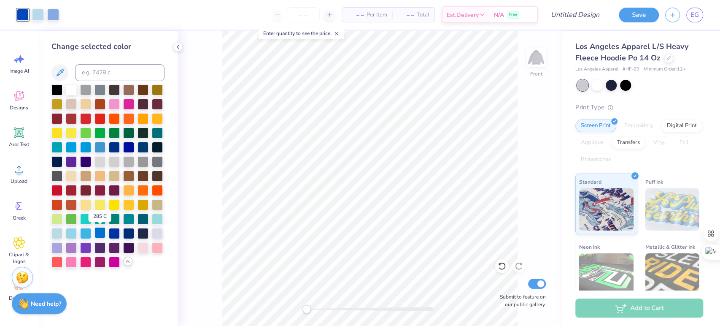
click at [100, 234] on div at bounding box center [99, 232] width 11 height 11
click at [98, 67] on input at bounding box center [119, 72] width 89 height 17
type input "2728"
type input "C"
click at [129, 148] on div at bounding box center [128, 146] width 11 height 11
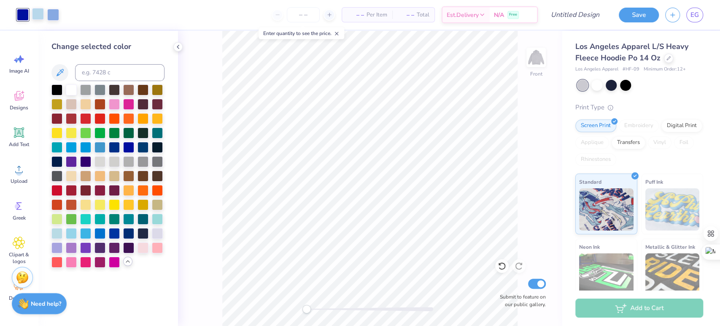
click at [41, 17] on div at bounding box center [38, 14] width 12 height 12
click at [100, 143] on div at bounding box center [99, 146] width 11 height 11
click at [98, 148] on div at bounding box center [99, 146] width 11 height 11
click at [101, 232] on div at bounding box center [99, 232] width 11 height 11
click at [19, 13] on div at bounding box center [23, 14] width 12 height 12
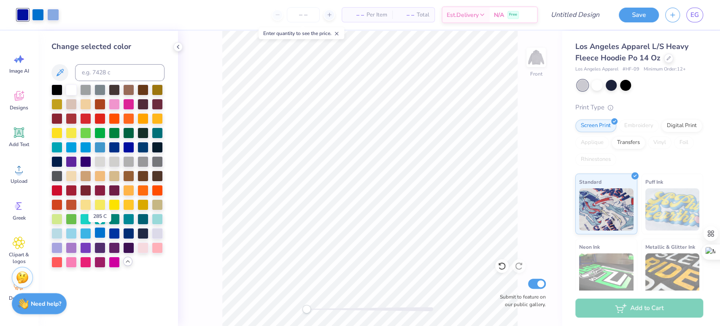
click at [101, 231] on div at bounding box center [99, 232] width 11 height 11
click at [506, 268] on div at bounding box center [501, 265] width 13 height 13
click at [85, 232] on div at bounding box center [85, 232] width 11 height 11
click at [24, 9] on div at bounding box center [23, 14] width 12 height 12
click at [99, 231] on div at bounding box center [99, 232] width 11 height 11
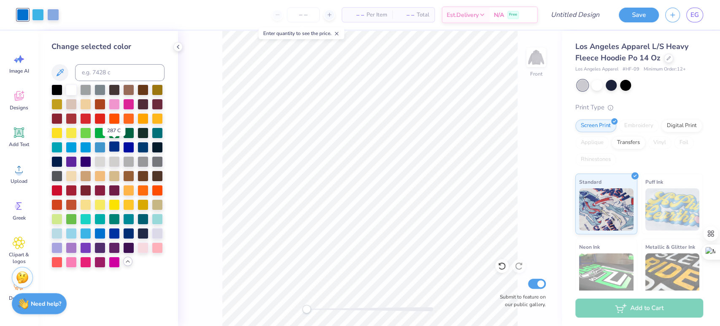
click at [116, 149] on div at bounding box center [114, 146] width 11 height 11
click at [63, 74] on icon at bounding box center [60, 72] width 10 height 10
click at [20, 17] on div at bounding box center [23, 15] width 12 height 12
click at [106, 73] on input at bounding box center [119, 72] width 89 height 17
type input "27"
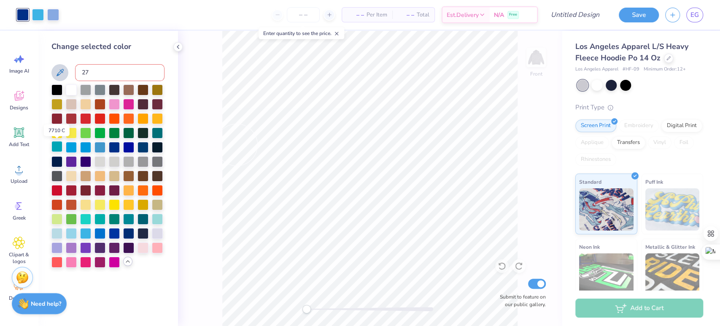
click at [59, 146] on div at bounding box center [56, 146] width 11 height 11
click at [70, 146] on div at bounding box center [71, 146] width 11 height 11
